Goal: Check status

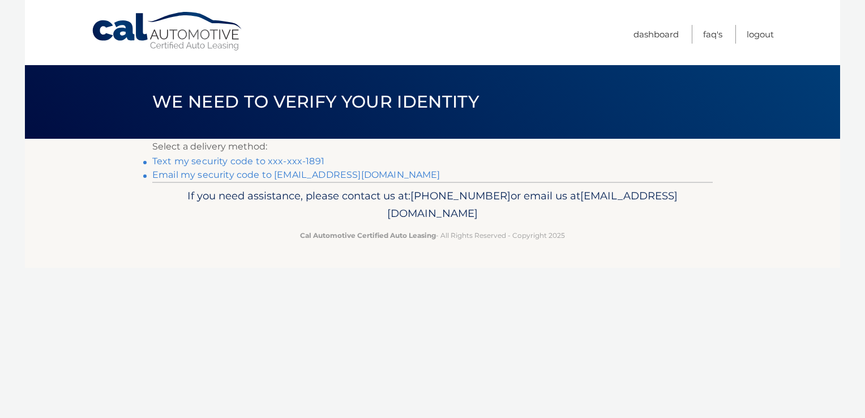
click at [231, 162] on link "Text my security code to xxx-xxx-1891" at bounding box center [238, 161] width 172 height 11
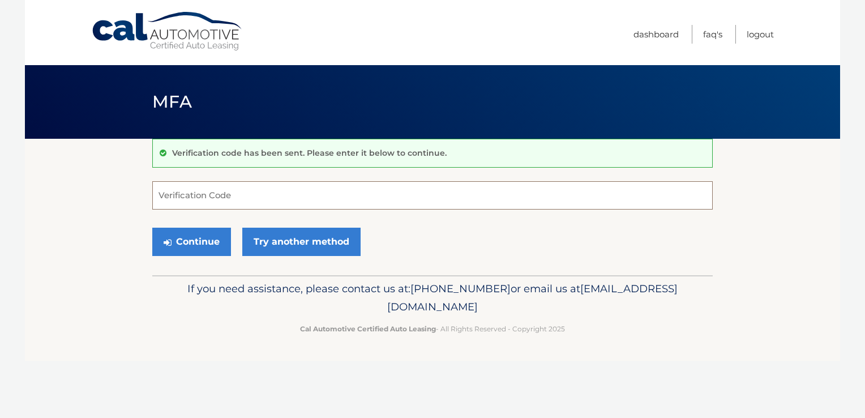
click at [229, 195] on input "Verification Code" at bounding box center [432, 195] width 560 height 28
type input "142604"
click at [186, 241] on button "Continue" at bounding box center [191, 241] width 79 height 28
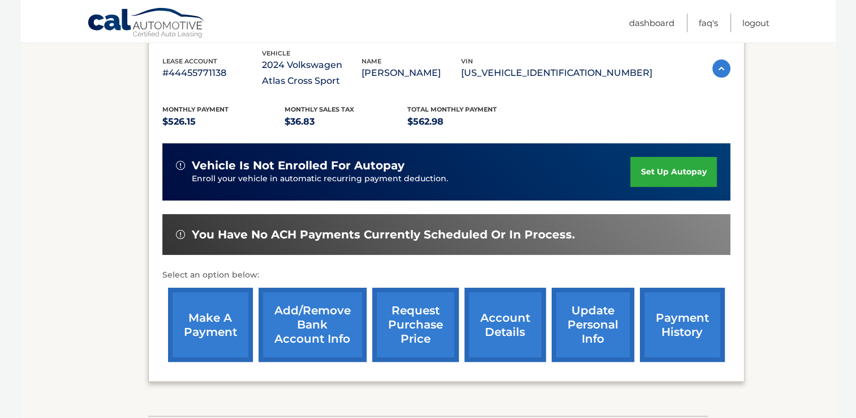
scroll to position [201, 0]
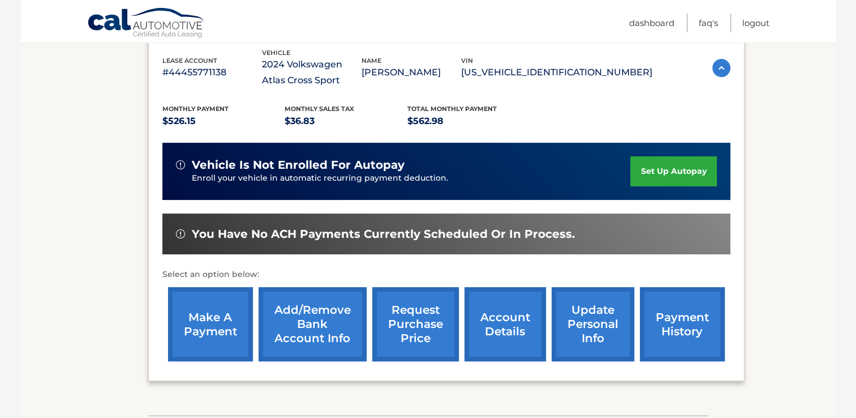
click at [690, 339] on link "payment history" at bounding box center [682, 324] width 85 height 74
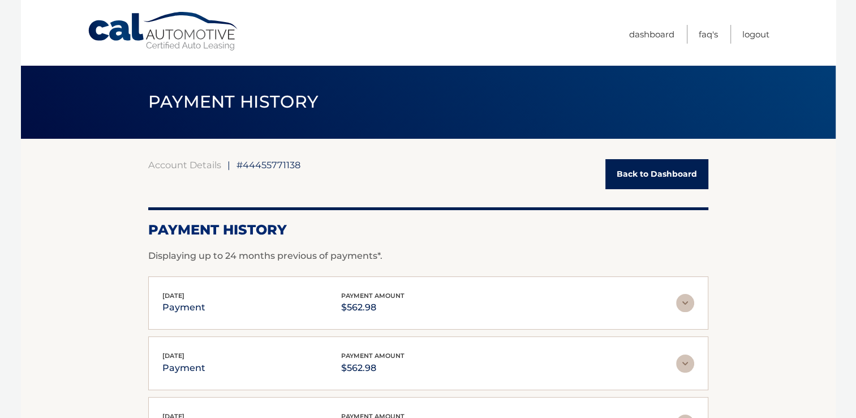
click at [92, 300] on section "Account Details | #44455771138 Back to Dashboard Payment History Displaying up …" at bounding box center [428, 398] width 815 height 519
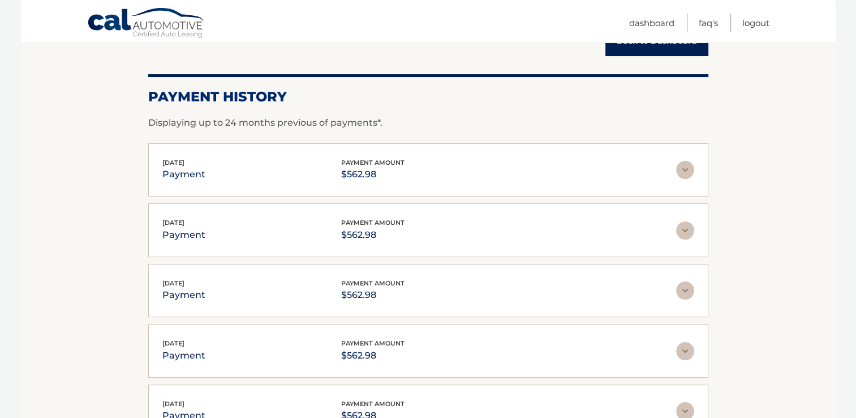
scroll to position [132, 0]
